Goal: Information Seeking & Learning: Learn about a topic

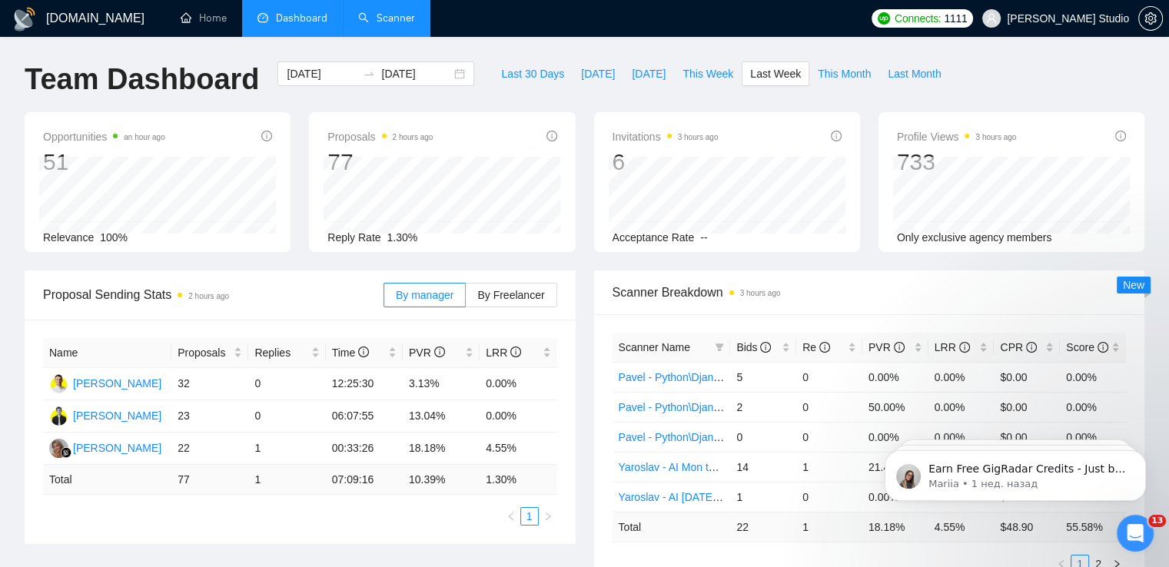
click at [369, 16] on link "Scanner" at bounding box center [386, 18] width 57 height 13
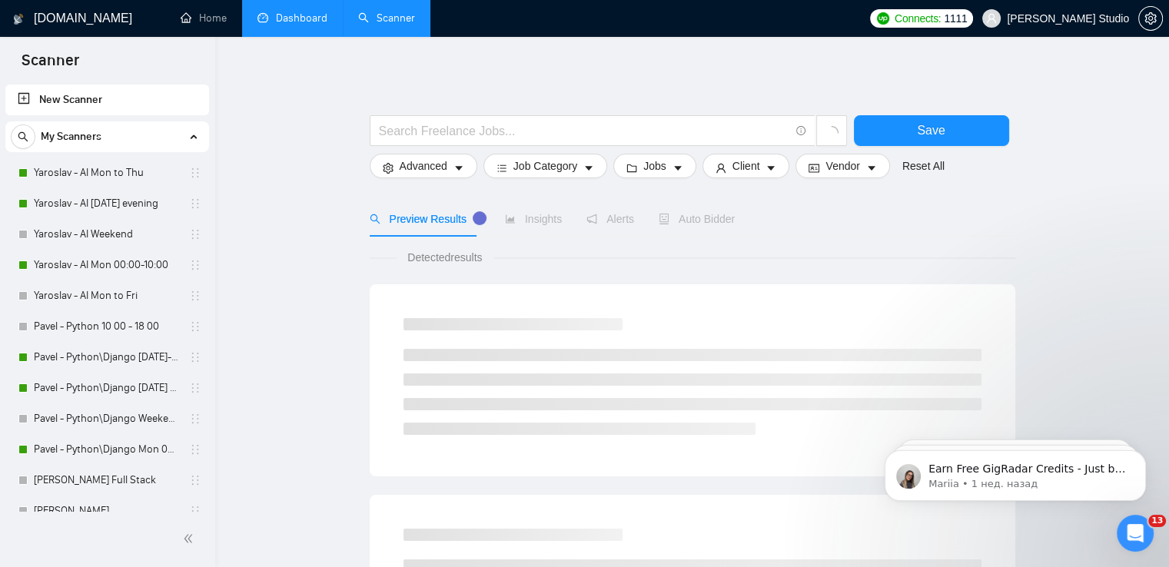
click at [289, 15] on link "Dashboard" at bounding box center [293, 18] width 70 height 13
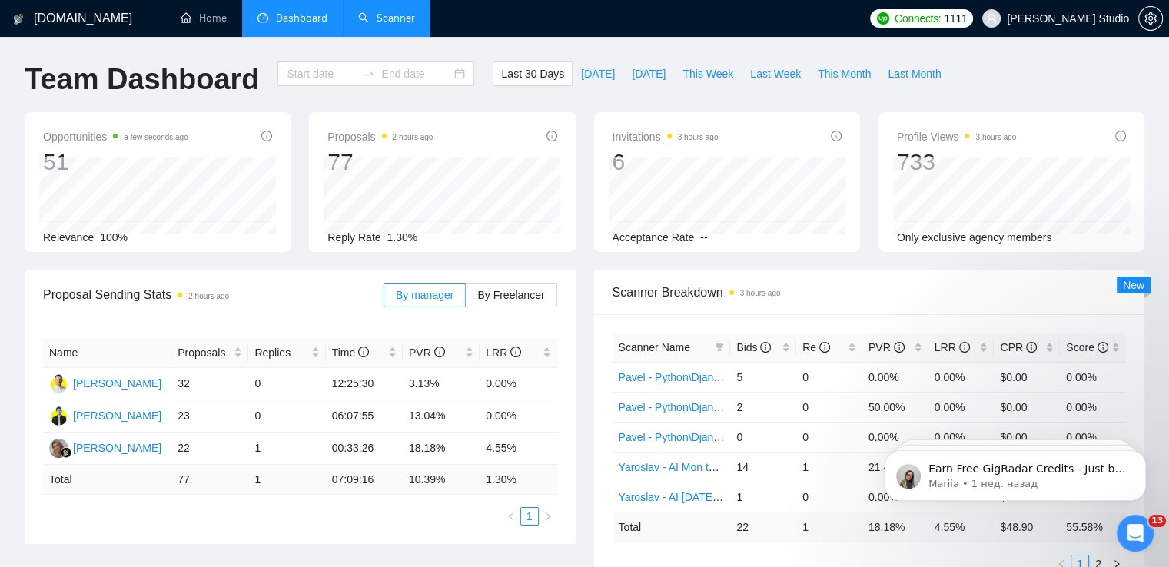
type input "[DATE]"
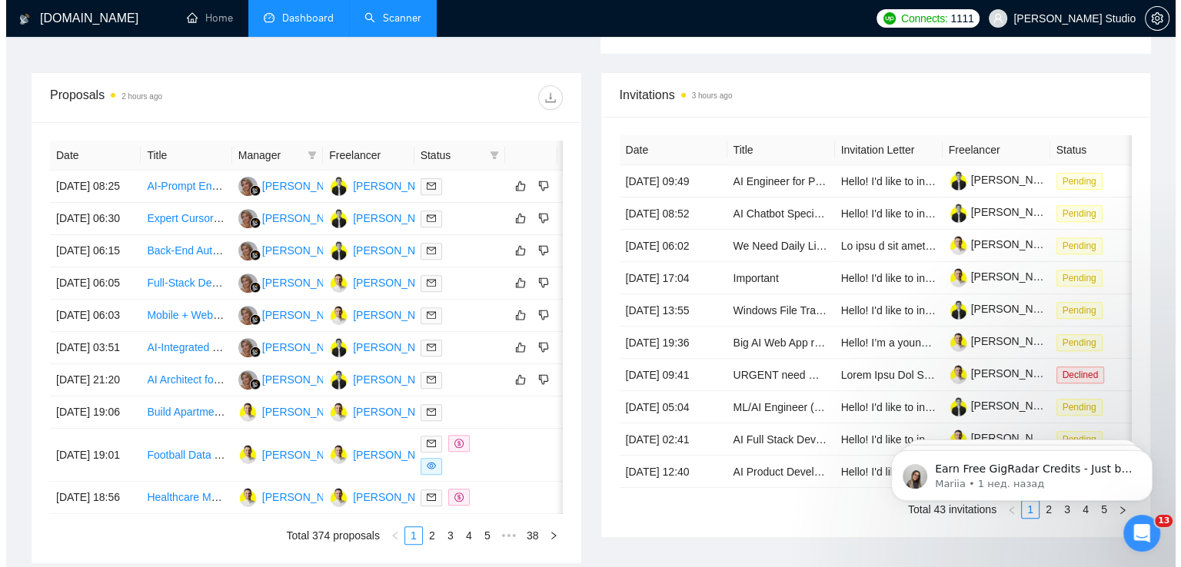
scroll to position [615, 0]
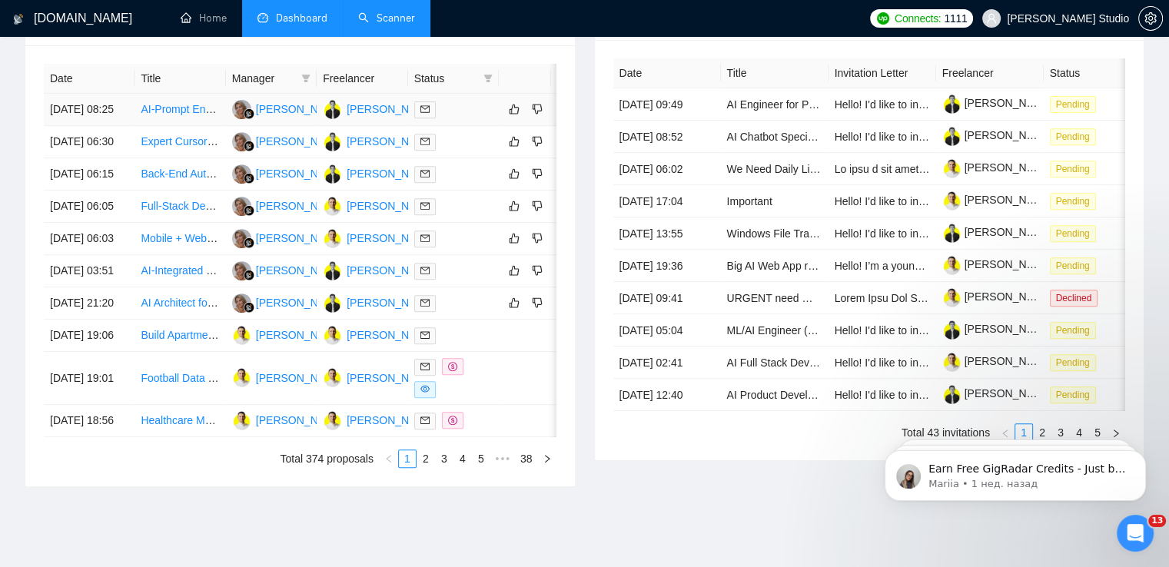
click at [172, 115] on link "AI-Prompt Engineer Needed for Innovative Development Project" at bounding box center [294, 109] width 306 height 12
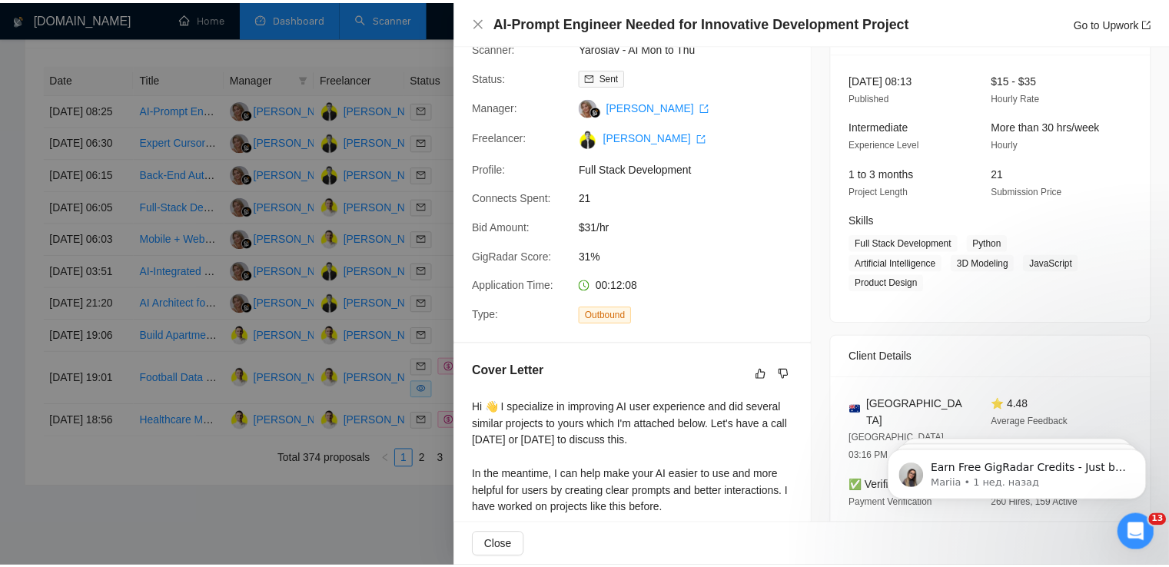
scroll to position [384, 0]
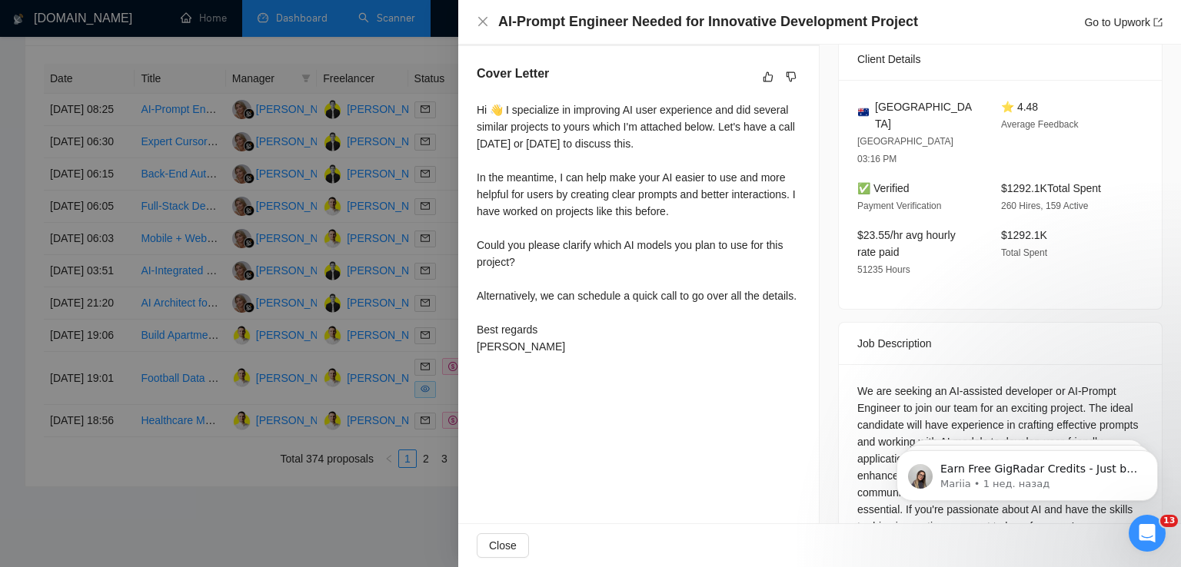
click at [224, 104] on div at bounding box center [590, 283] width 1181 height 567
